Goal: Task Accomplishment & Management: Use online tool/utility

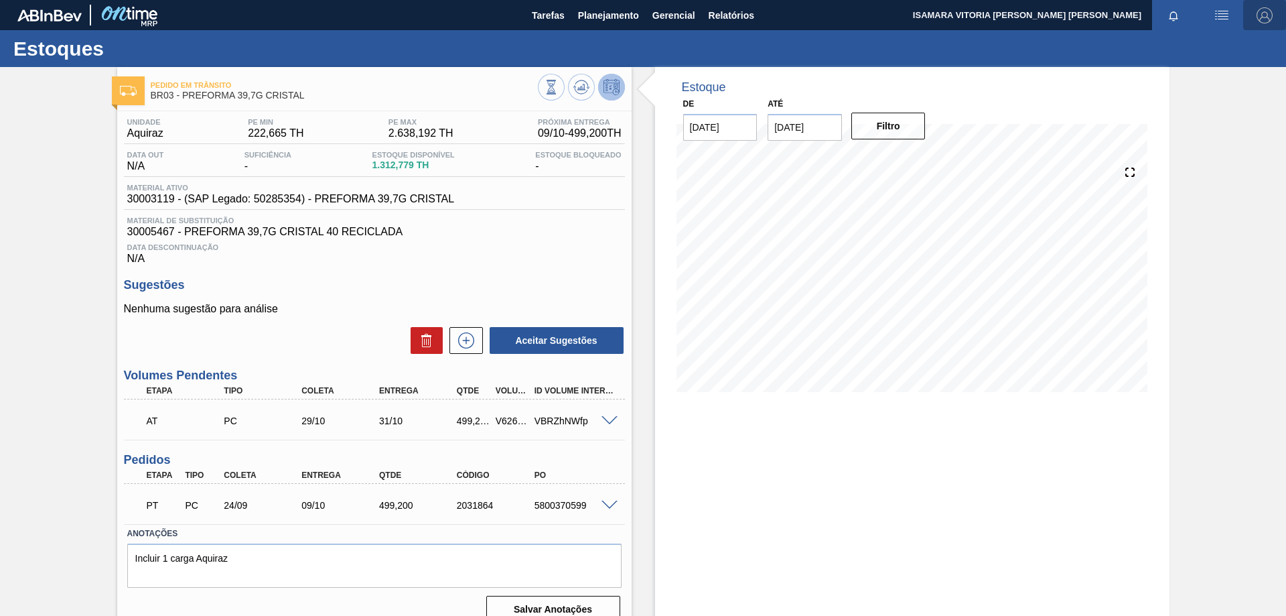
click at [1274, 19] on span "button" at bounding box center [1265, 15] width 32 height 16
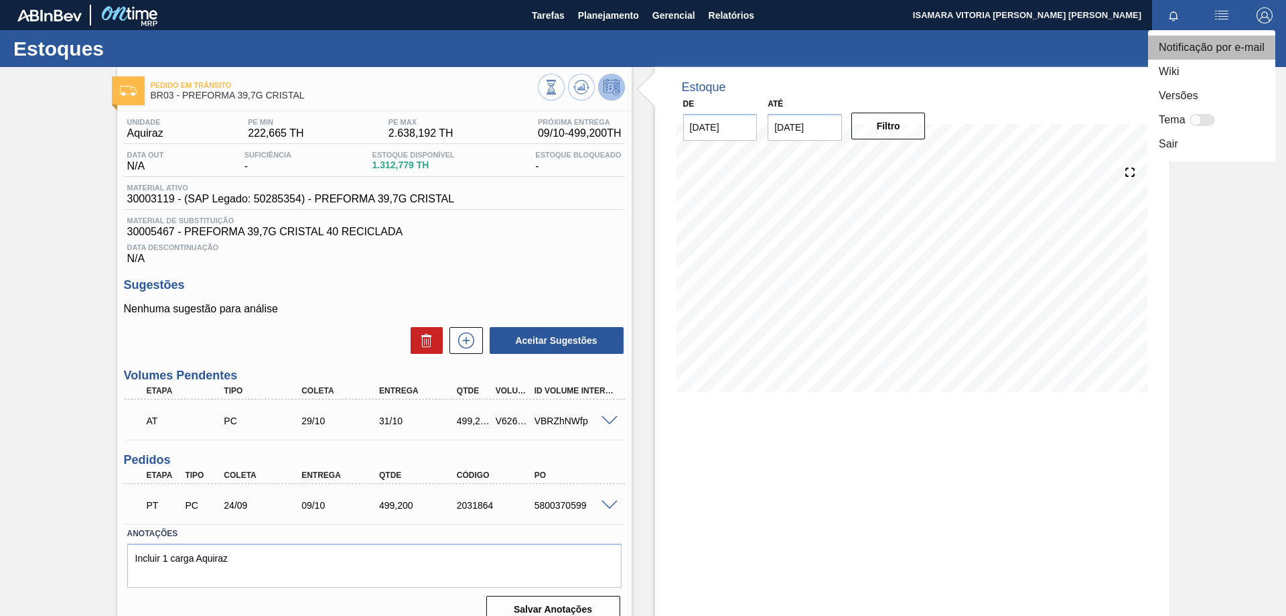
click at [1221, 52] on li "Notificação por e-mail" at bounding box center [1211, 48] width 127 height 24
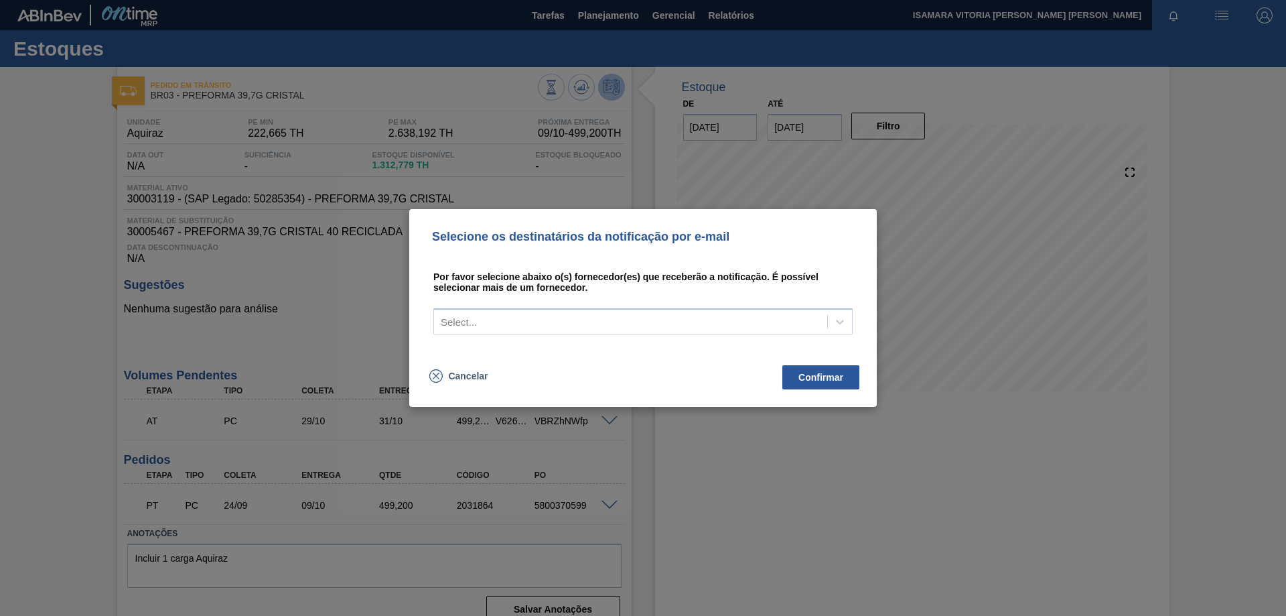
drag, startPoint x: 1221, startPoint y: 52, endPoint x: 1140, endPoint y: 76, distance: 84.6
click at [1214, 64] on div "Selecione os destinatários da notificação por e-mail Por favor selecione abaixo…" at bounding box center [643, 308] width 1286 height 616
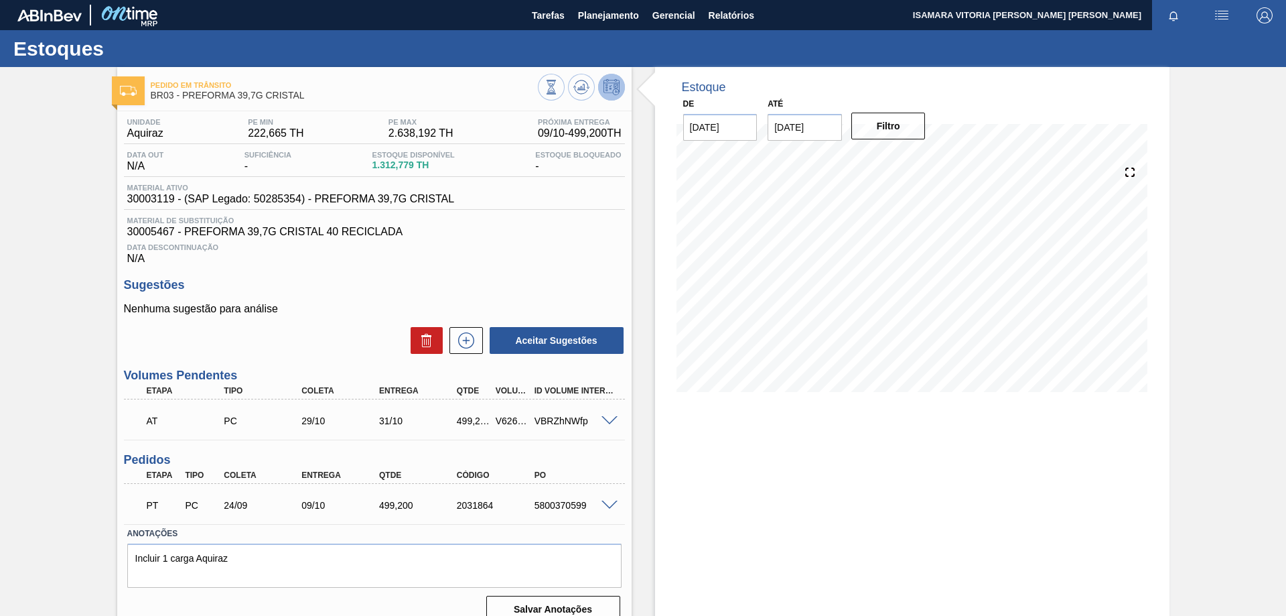
drag, startPoint x: 1113, startPoint y: 80, endPoint x: 1106, endPoint y: 89, distance: 11.0
click at [1109, 85] on div at bounding box center [993, 87] width 322 height 14
click at [624, 21] on span "Planejamento" at bounding box center [608, 15] width 61 height 16
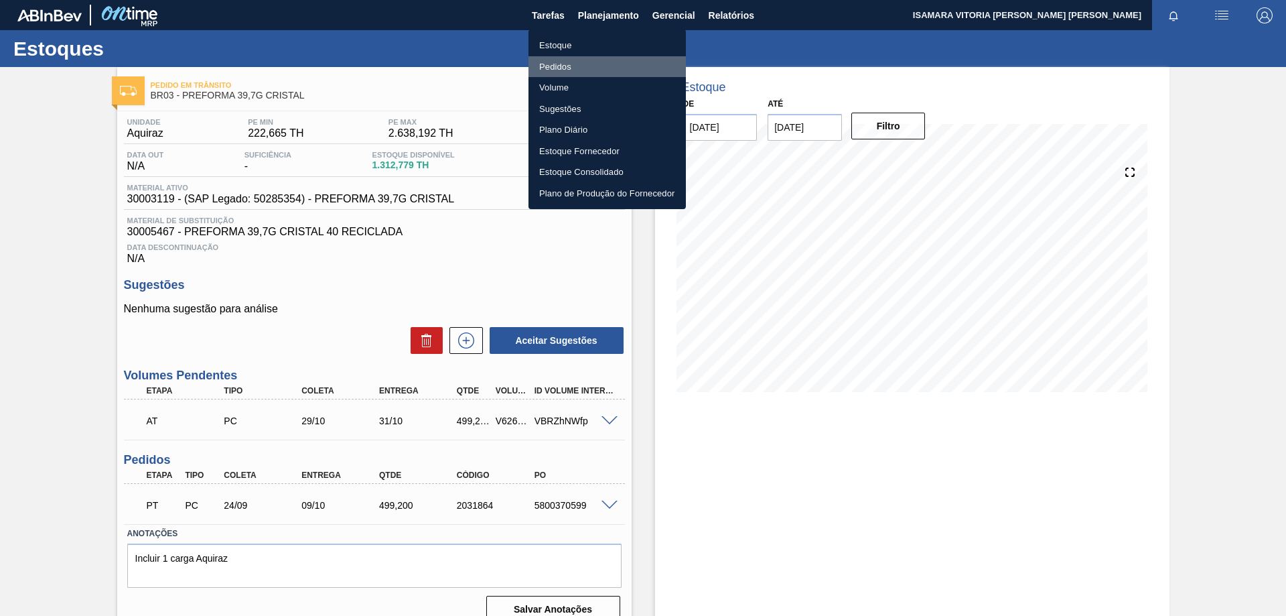
click at [559, 57] on li "Pedidos" at bounding box center [607, 66] width 157 height 21
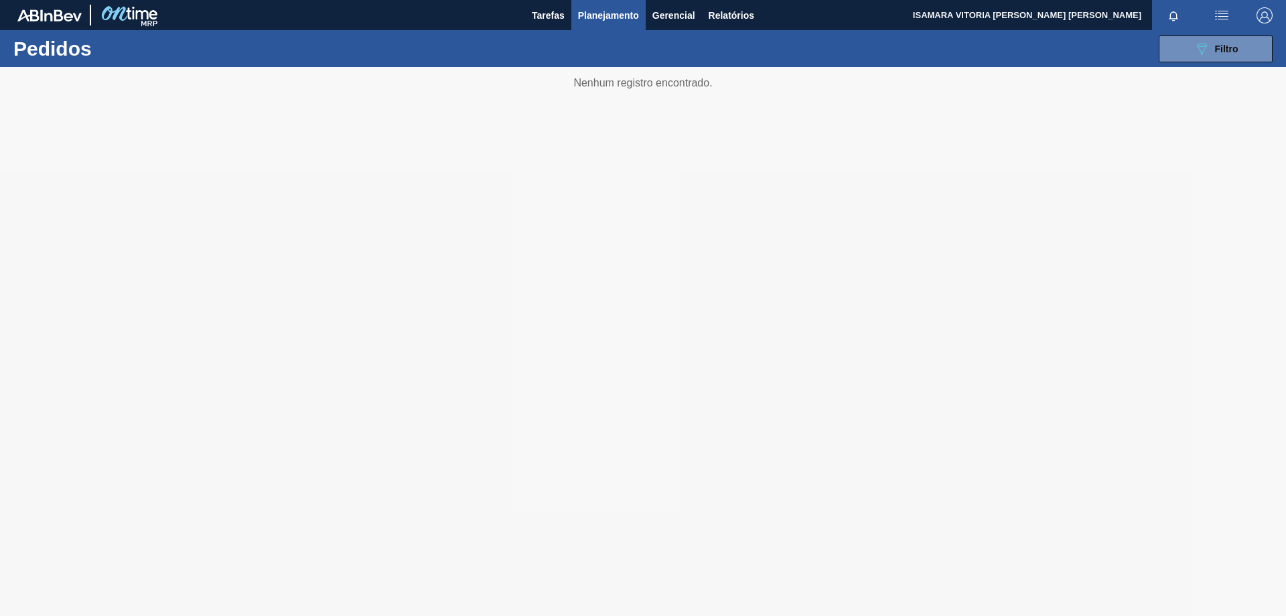
click at [1264, 17] on img "button" at bounding box center [1265, 15] width 16 height 16
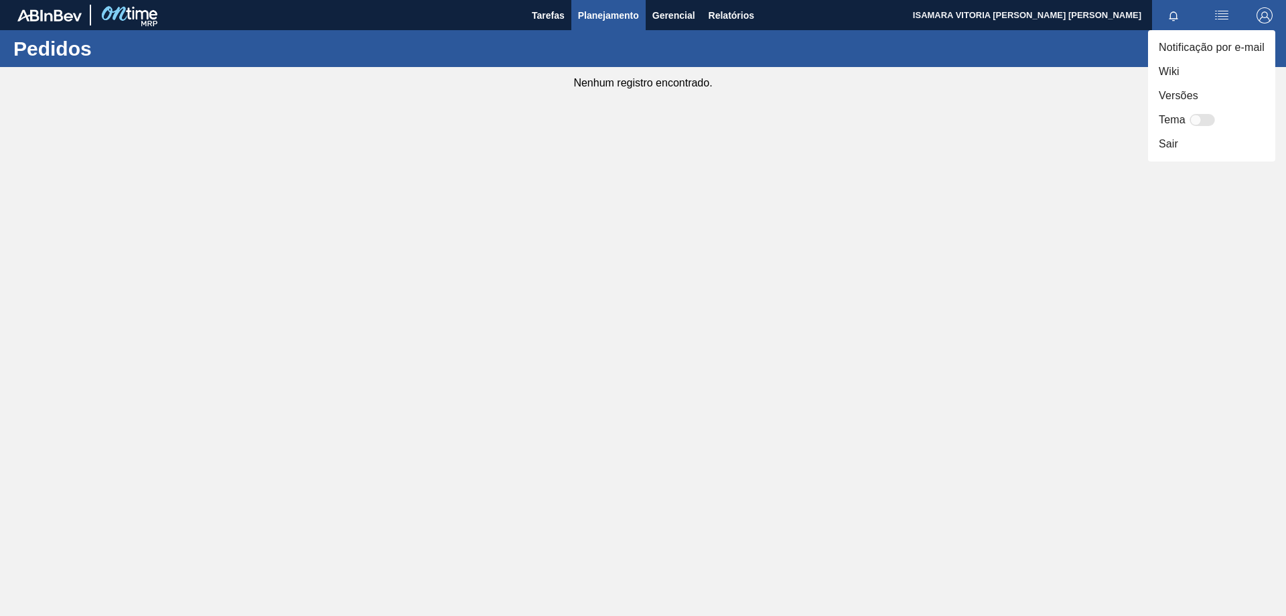
click at [1254, 16] on div at bounding box center [643, 308] width 1286 height 616
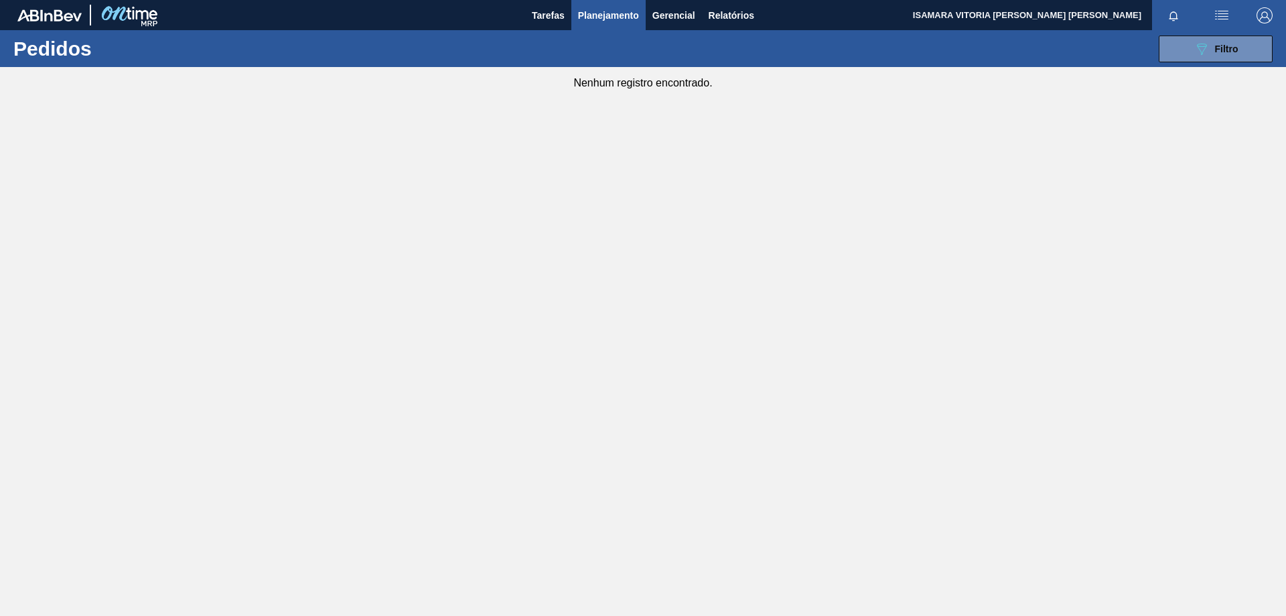
click at [1262, 19] on img "button" at bounding box center [1265, 15] width 16 height 16
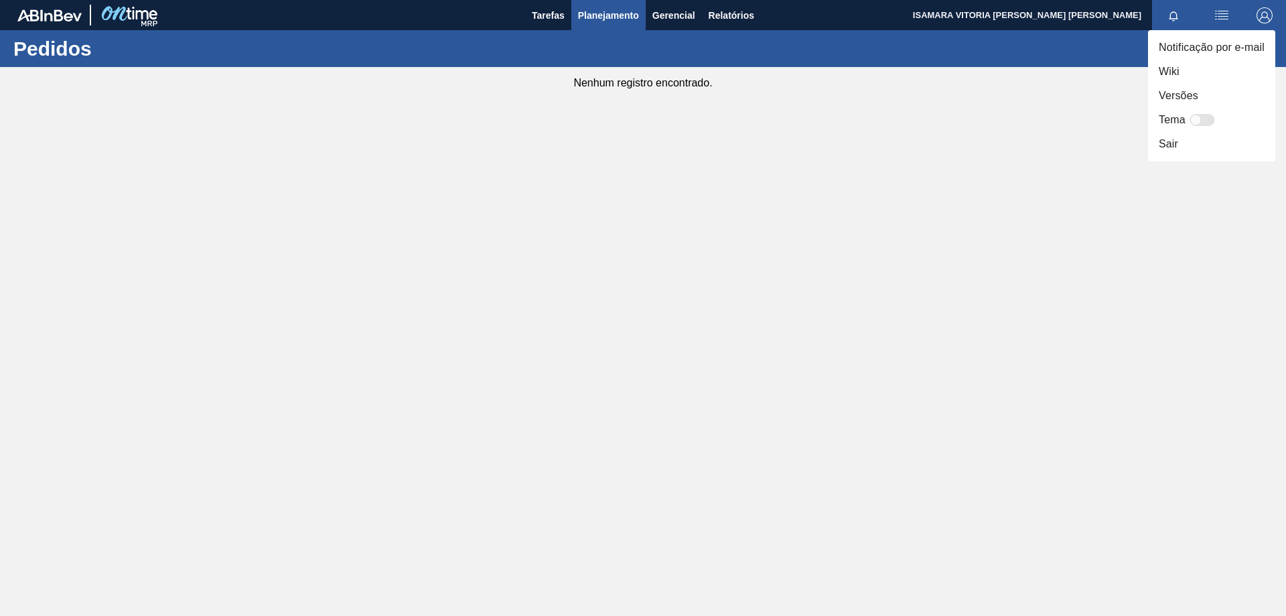
click at [1188, 88] on li "Versões" at bounding box center [1211, 96] width 127 height 24
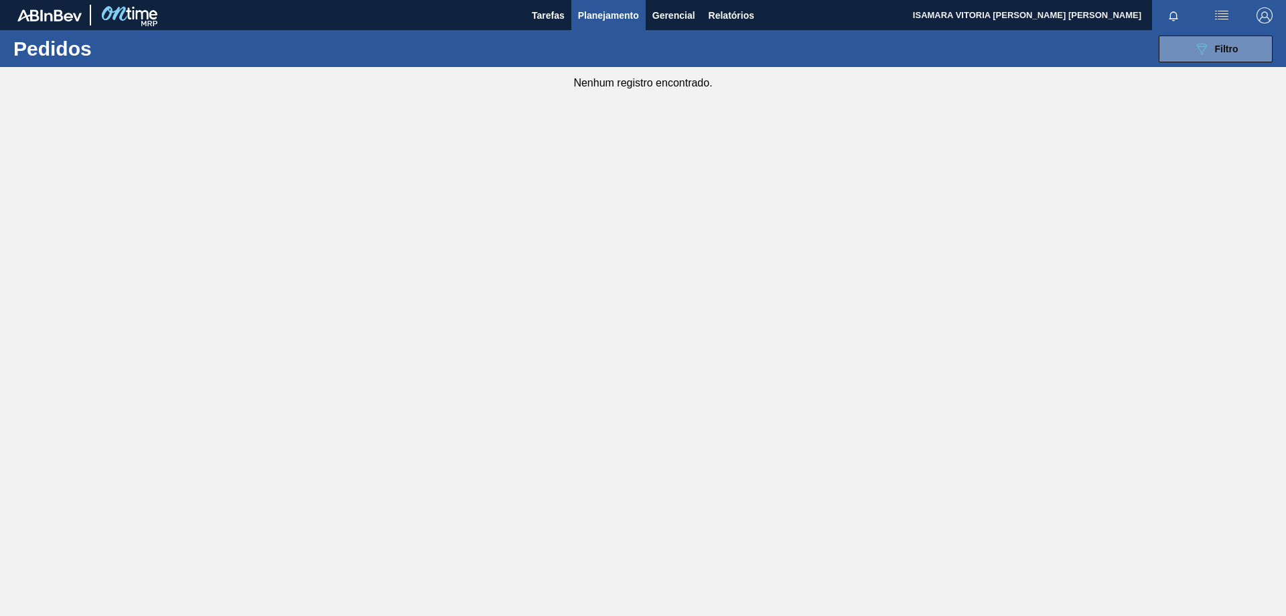
click at [1243, 9] on div "ISAMARA VITORIA [PERSON_NAME] DE [PERSON_NAME] todas como lido" at bounding box center [1099, 15] width 373 height 30
click at [1247, 10] on button "button" at bounding box center [1264, 15] width 43 height 30
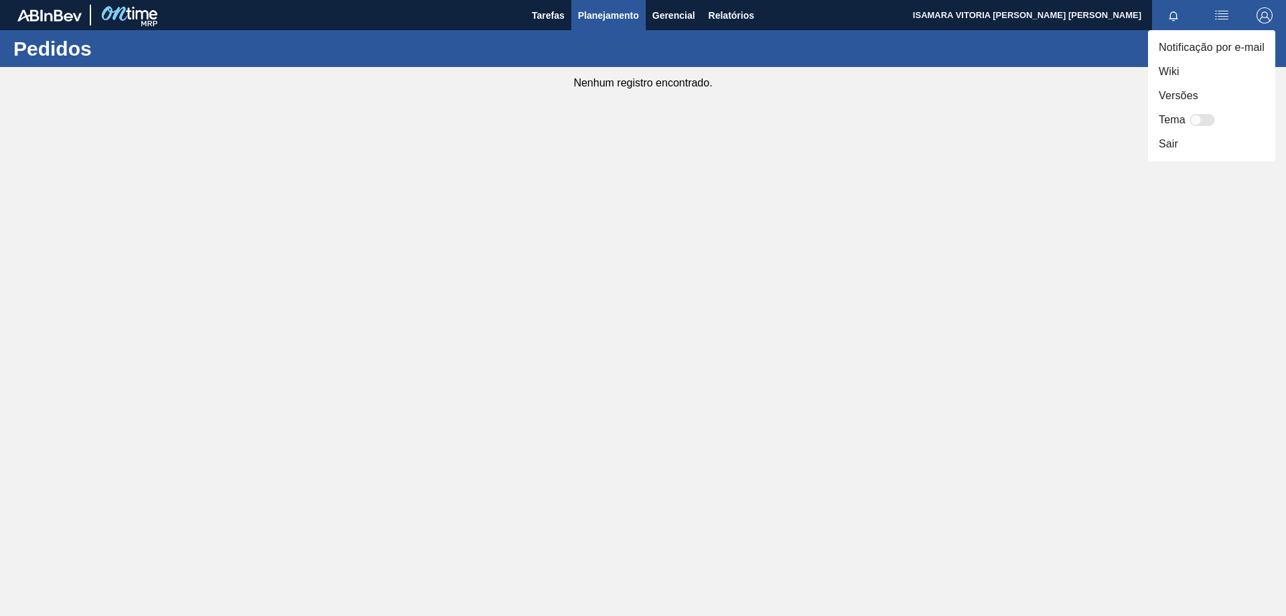
click at [1262, 11] on div at bounding box center [643, 308] width 1286 height 616
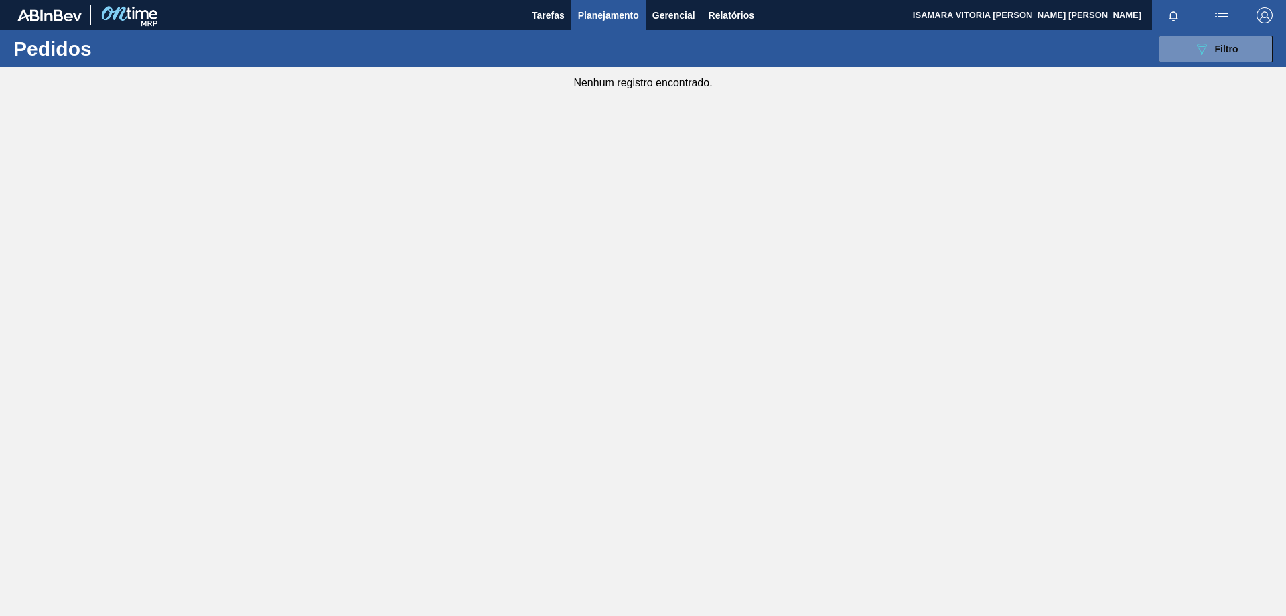
click at [1271, 19] on img "button" at bounding box center [1265, 15] width 16 height 16
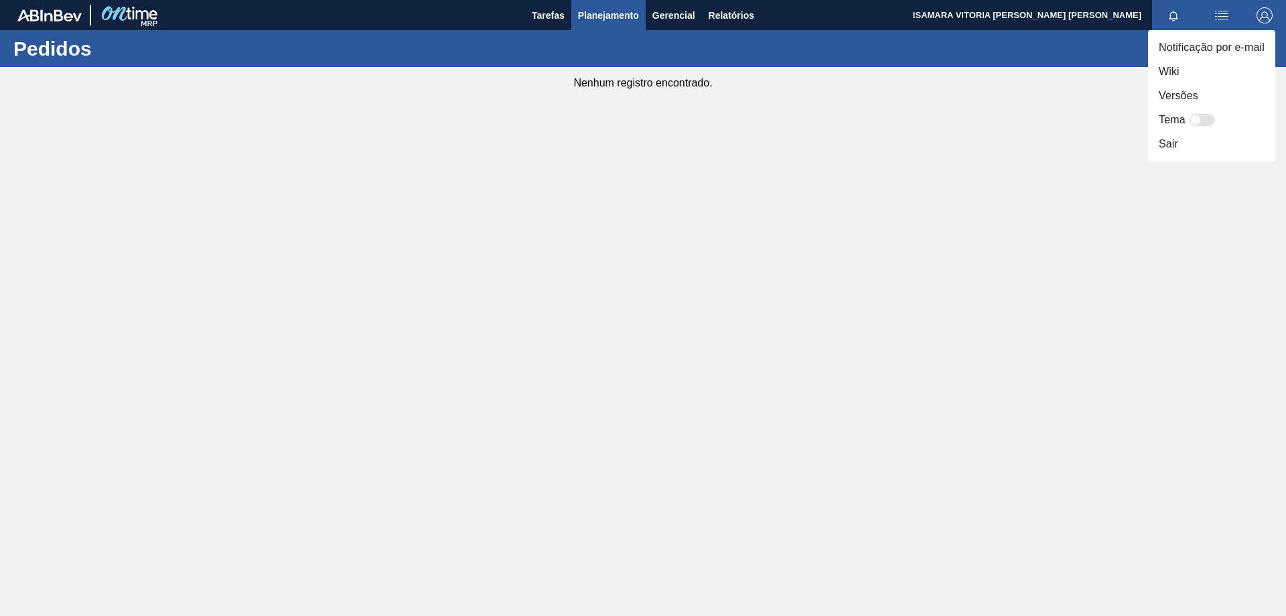
click at [1174, 98] on li "Versões" at bounding box center [1211, 96] width 127 height 24
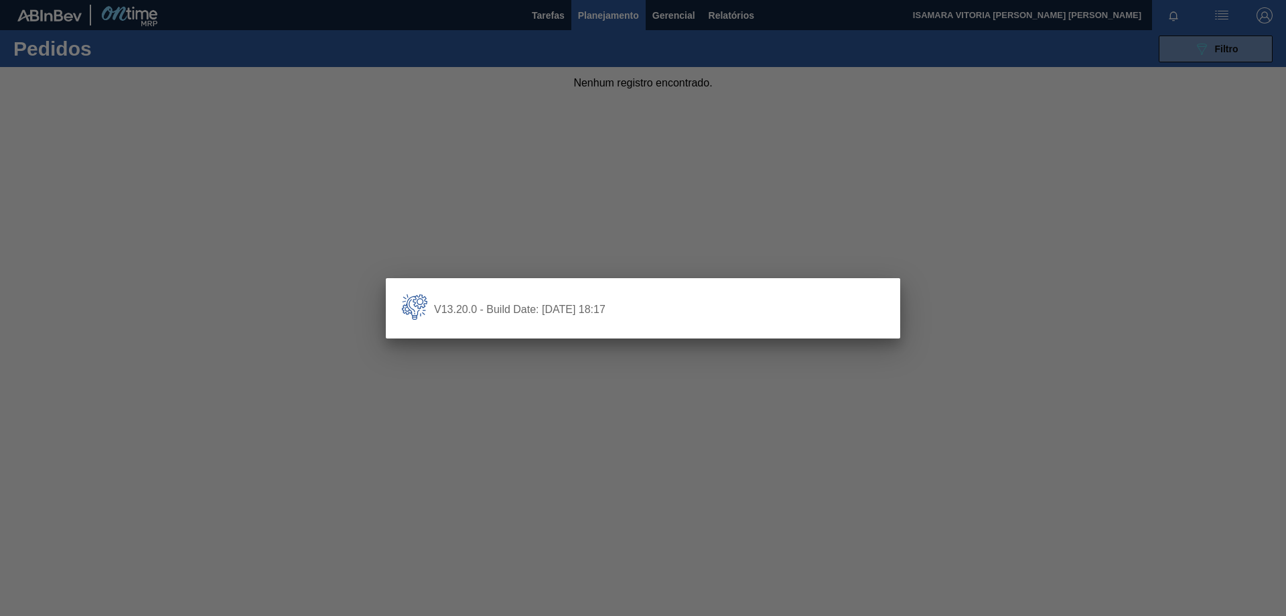
click at [1105, 64] on div at bounding box center [643, 308] width 1286 height 616
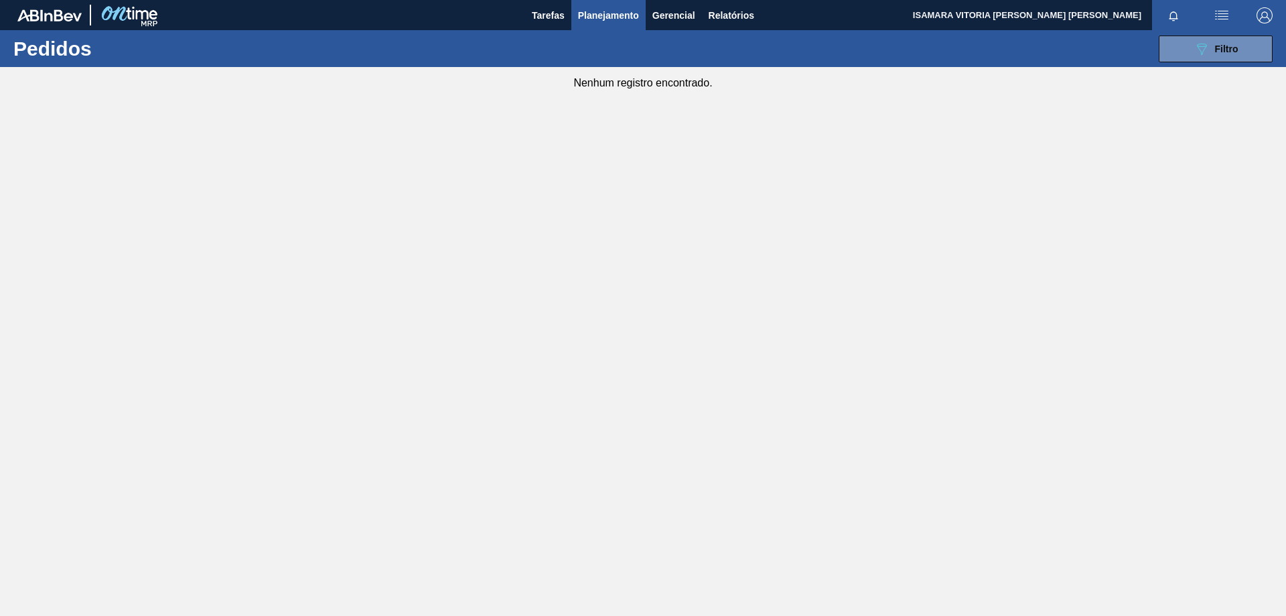
click at [1180, 0] on body "Tarefas Planejamento Gerencial Relatórios ISAMARA VITORIA [PERSON_NAME] DE [PER…" at bounding box center [643, 0] width 1286 height 0
click at [1239, 55] on button "089F7B8B-B2A5-4AFE-B5C0-19BA573D28AC Filtro" at bounding box center [1216, 49] width 114 height 27
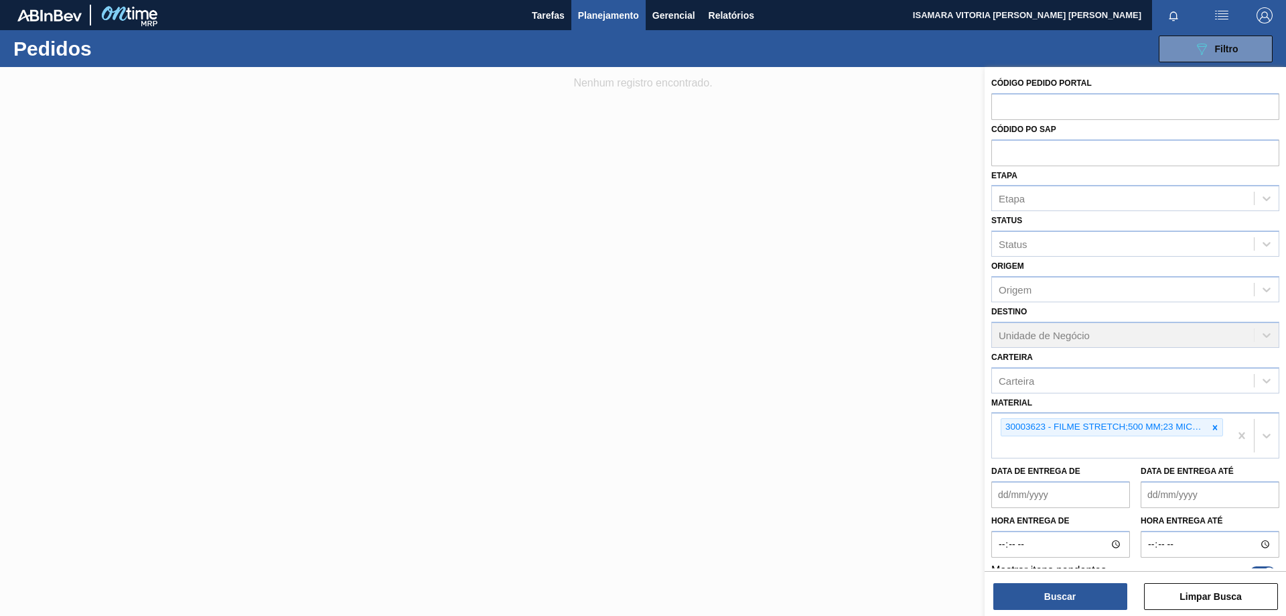
click at [1260, 15] on img "button" at bounding box center [1265, 15] width 16 height 16
click at [919, 194] on div at bounding box center [643, 308] width 1286 height 616
click at [1220, 429] on div at bounding box center [1215, 427] width 15 height 17
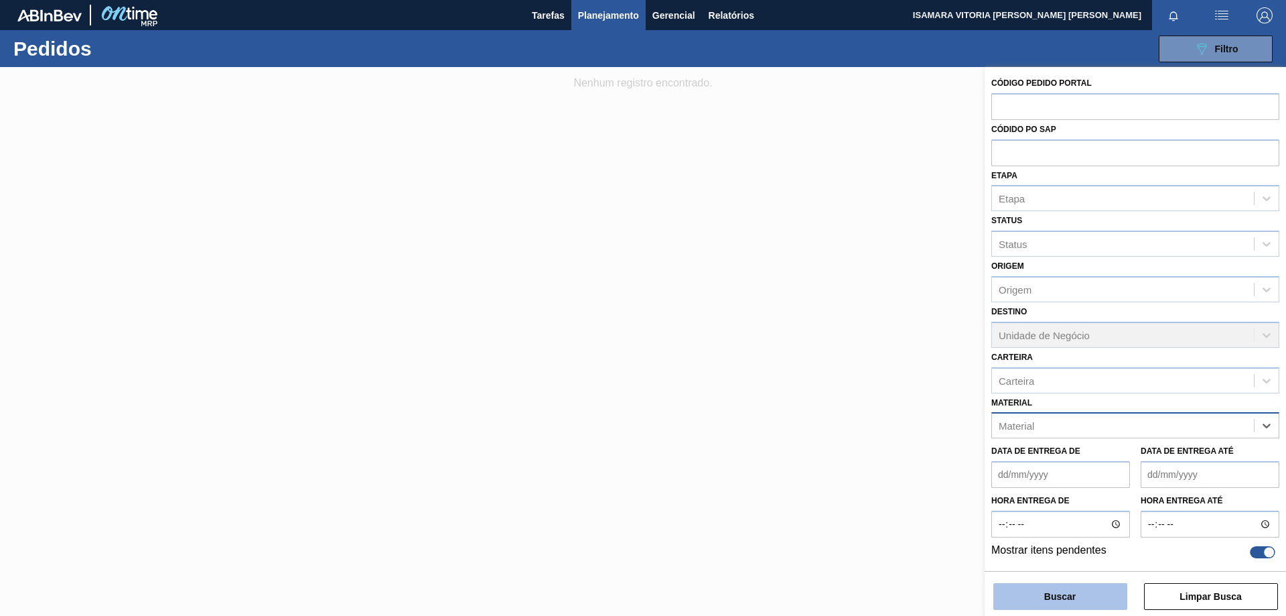
click at [1085, 596] on button "Buscar" at bounding box center [1061, 596] width 134 height 27
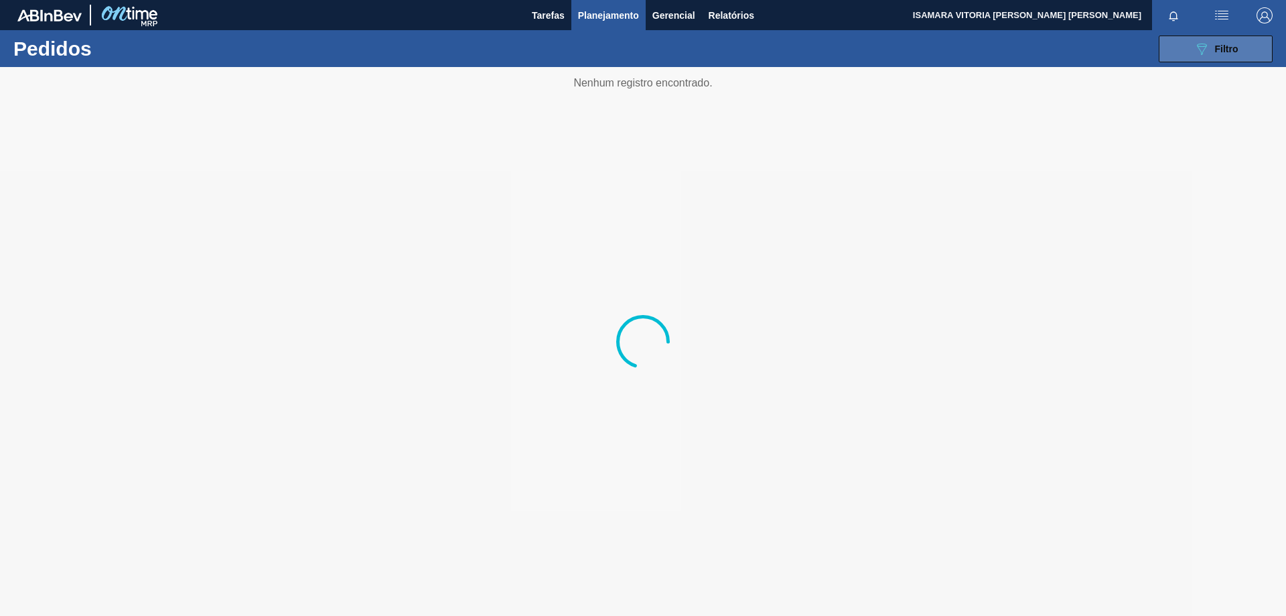
click at [1238, 49] on span "Filtro" at bounding box center [1226, 49] width 23 height 11
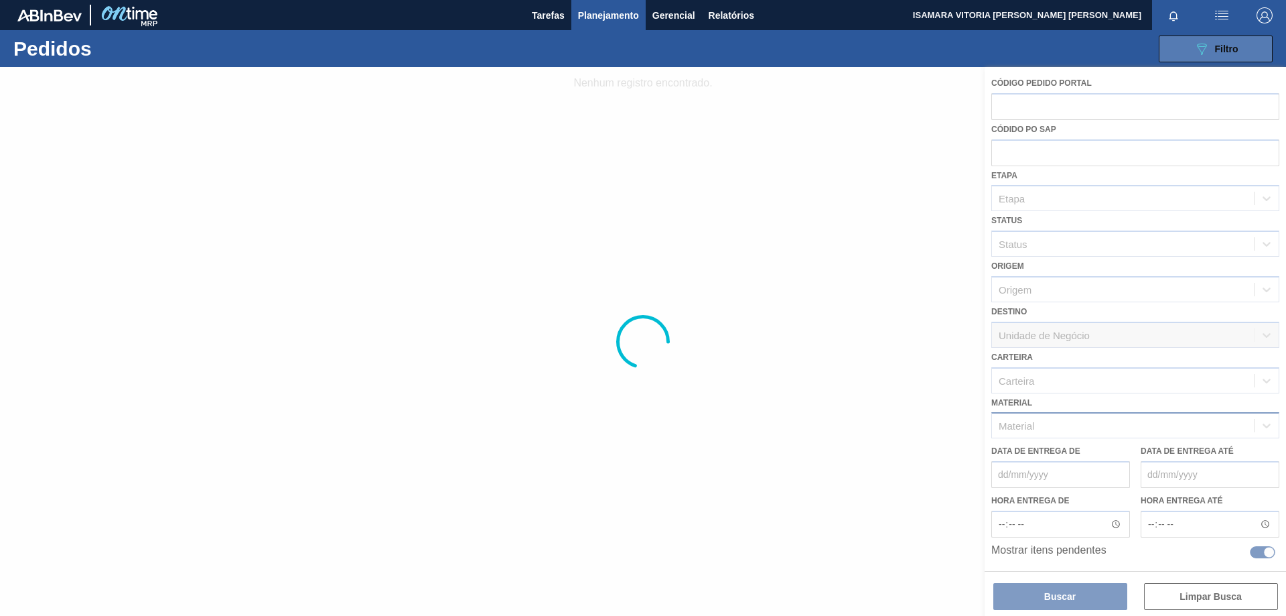
click at [1238, 49] on span "Filtro" at bounding box center [1226, 49] width 23 height 11
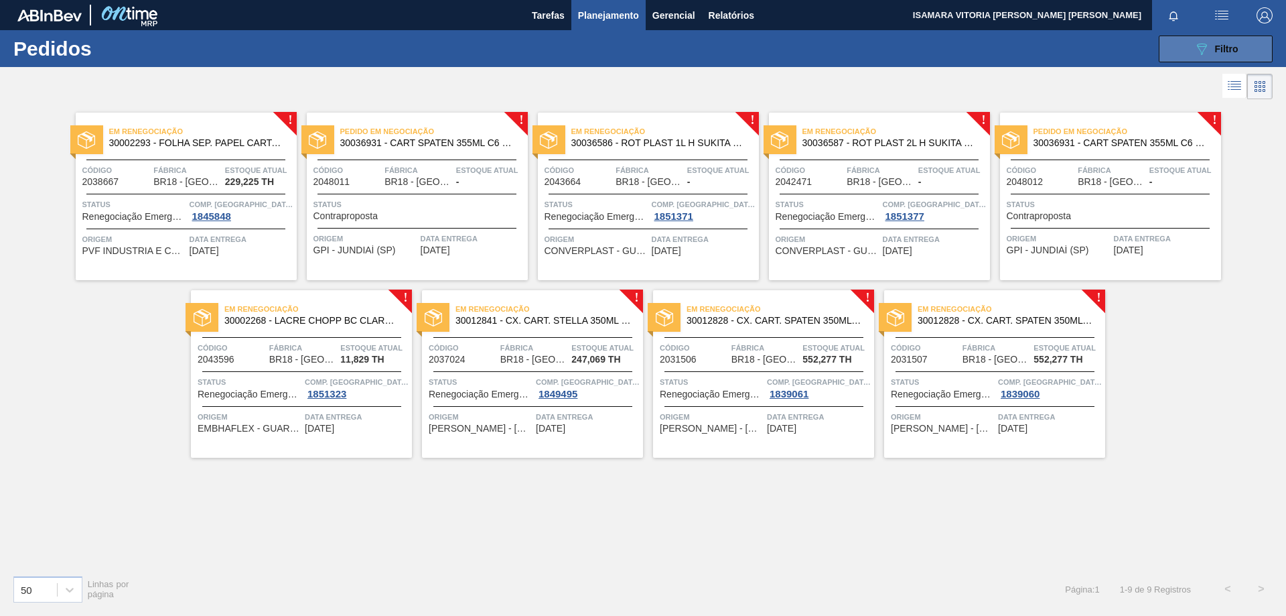
click at [1209, 50] on icon "089F7B8B-B2A5-4AFE-B5C0-19BA573D28AC" at bounding box center [1202, 49] width 16 height 16
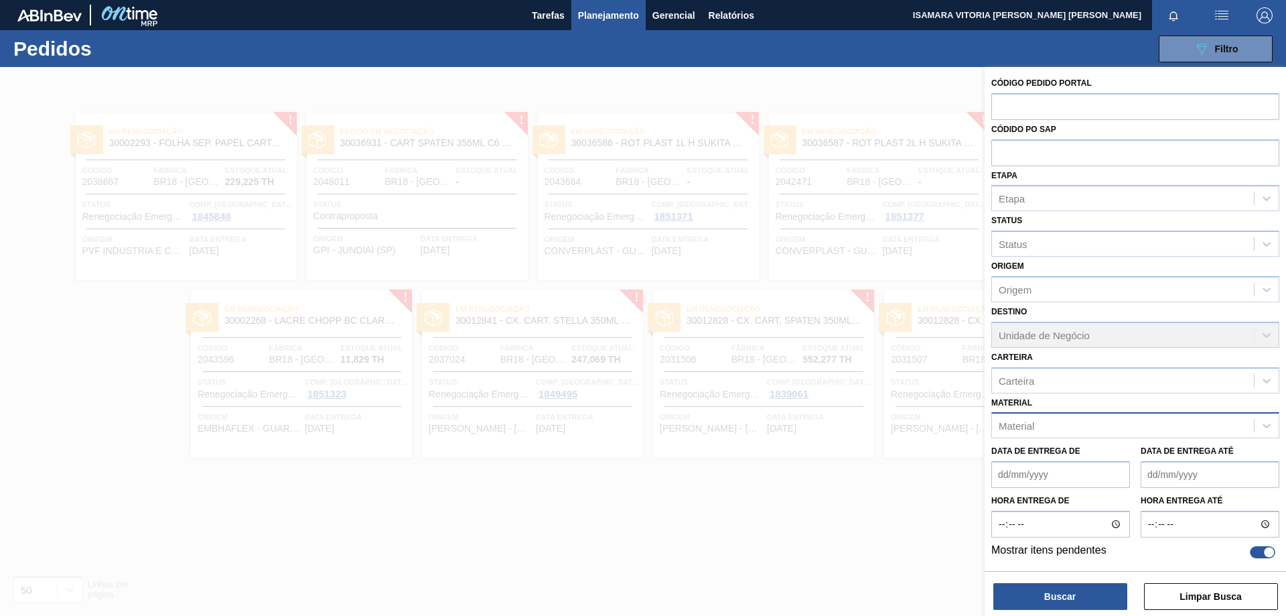
click at [576, 562] on div at bounding box center [643, 375] width 1286 height 616
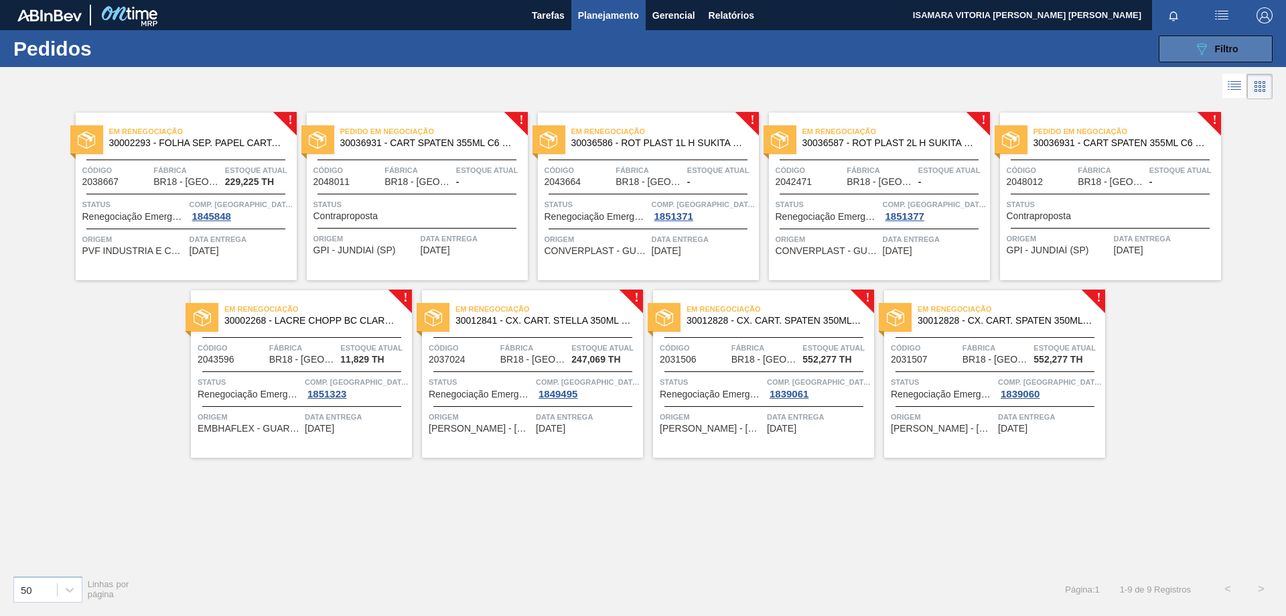
click at [1229, 45] on span "Filtro" at bounding box center [1226, 49] width 23 height 11
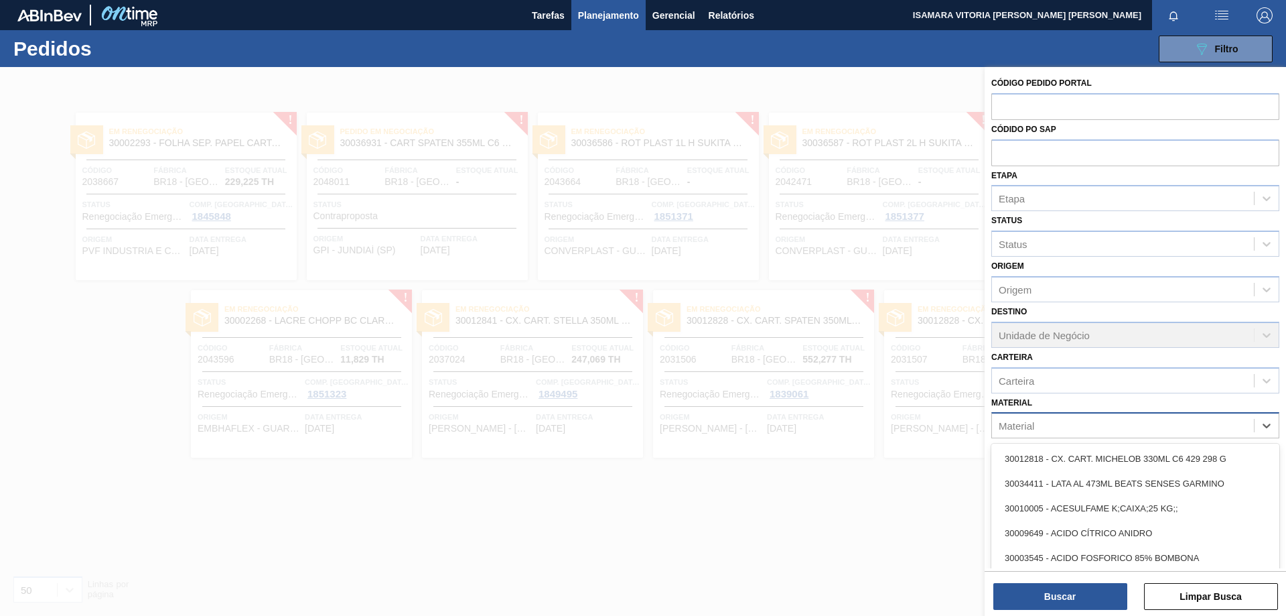
click at [1050, 425] on div "Material" at bounding box center [1123, 425] width 262 height 19
type input "30033773"
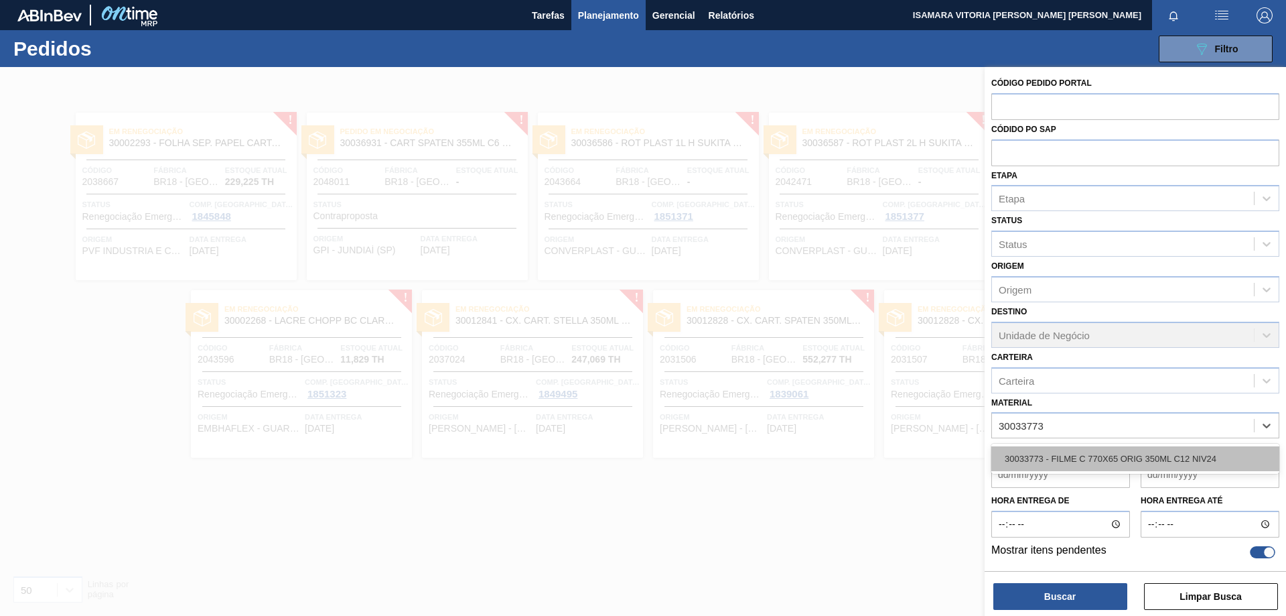
click at [1138, 460] on div "30033773 - FILME C 770X65 ORIG 350ML C12 NIV24" at bounding box center [1136, 458] width 288 height 25
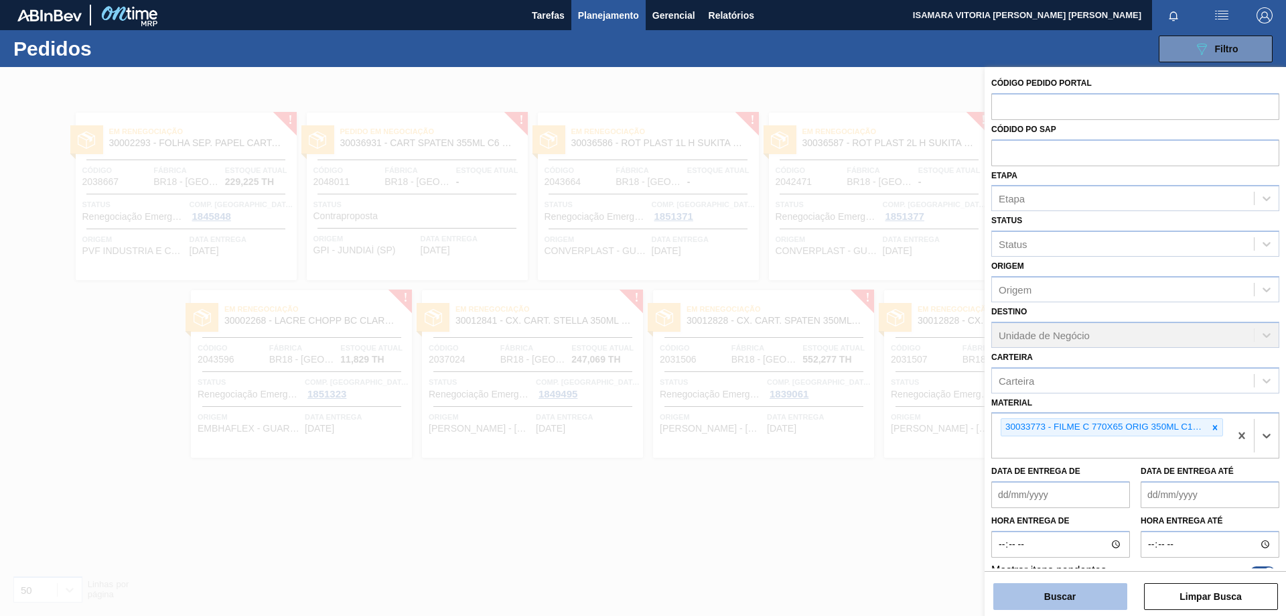
click at [1069, 594] on button "Buscar" at bounding box center [1061, 596] width 134 height 27
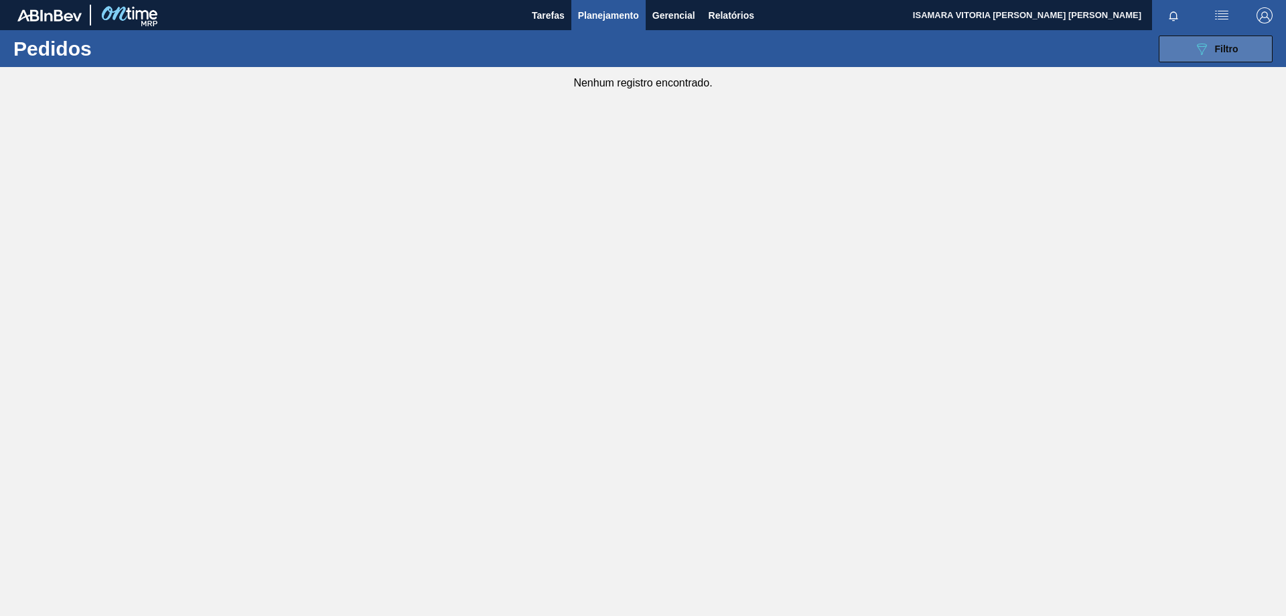
click at [1212, 46] on div "089F7B8B-B2A5-4AFE-B5C0-19BA573D28AC Filtro" at bounding box center [1216, 49] width 45 height 16
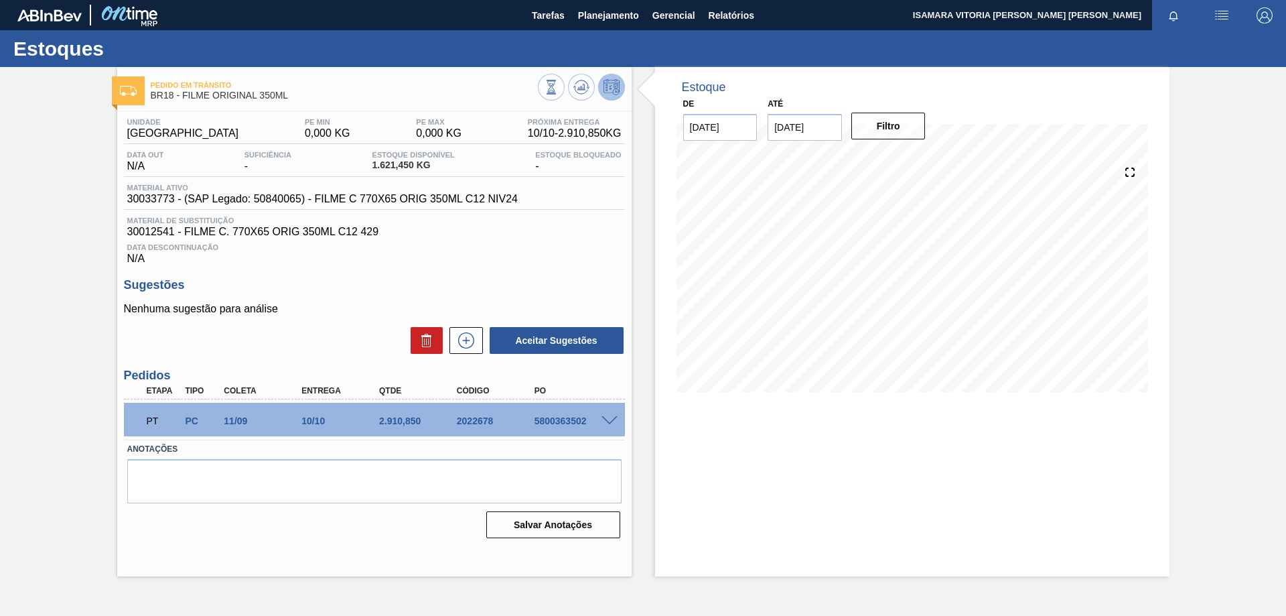
click at [1274, 17] on span "button" at bounding box center [1265, 15] width 32 height 16
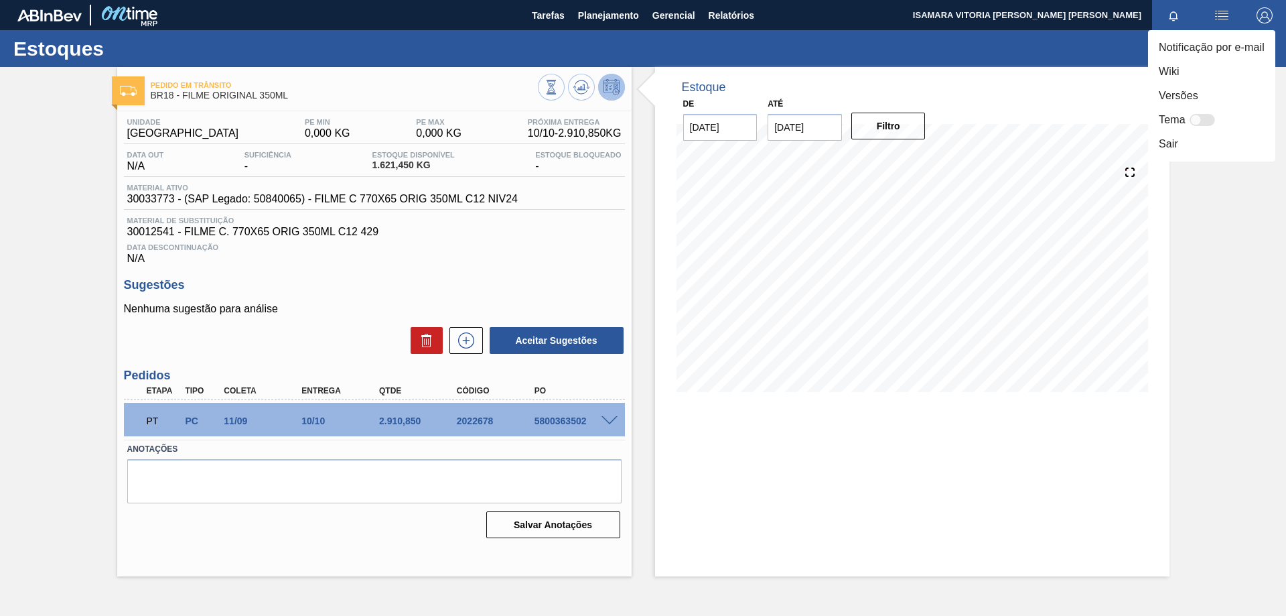
click at [1198, 264] on div at bounding box center [643, 308] width 1286 height 616
